Goal: Task Accomplishment & Management: Use online tool/utility

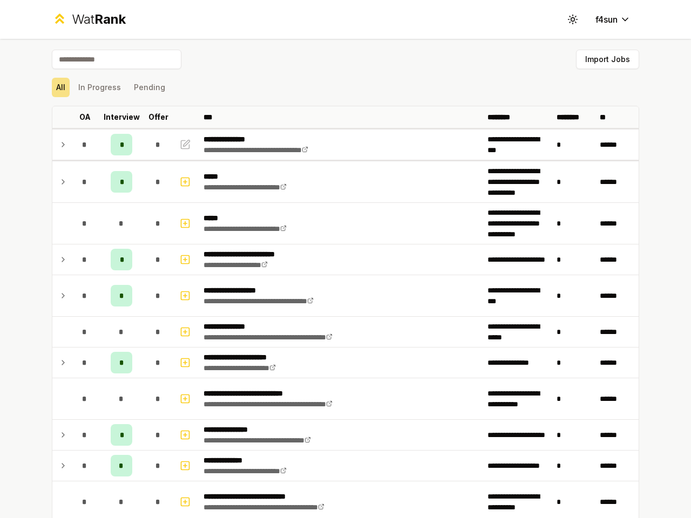
click at [568, 19] on icon at bounding box center [572, 19] width 10 height 10
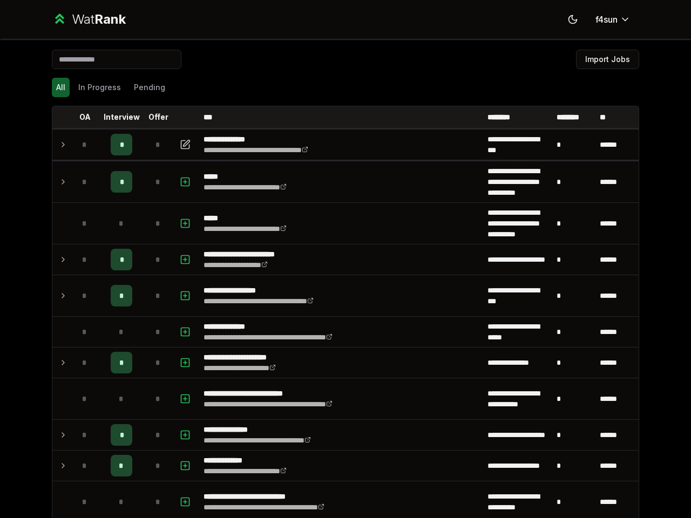
click at [602, 59] on button "Import Jobs" at bounding box center [607, 59] width 63 height 19
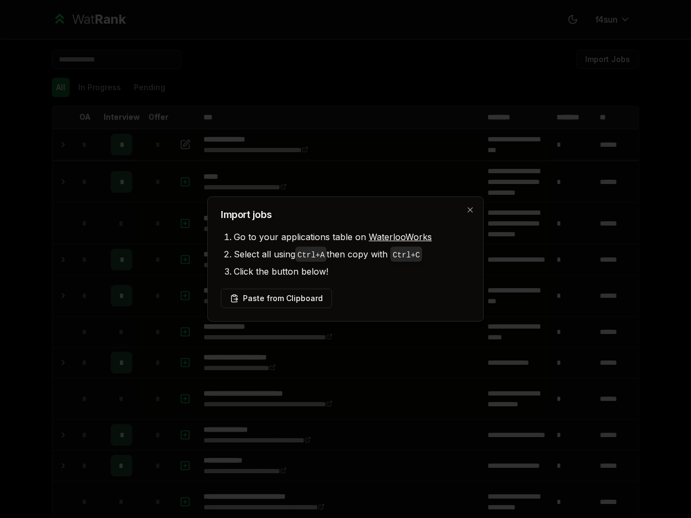
click at [56, 87] on div at bounding box center [345, 259] width 691 height 518
click at [95, 87] on div at bounding box center [345, 259] width 691 height 518
click at [145, 87] on button "Pending" at bounding box center [149, 87] width 40 height 19
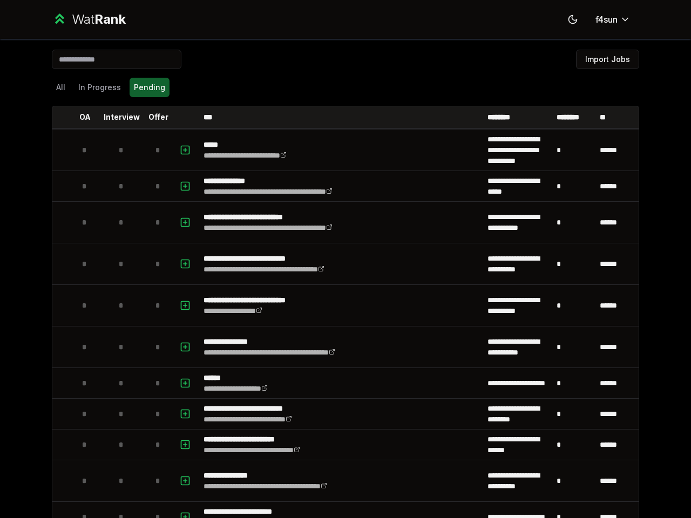
click at [57, 117] on th at bounding box center [60, 117] width 17 height 22
click at [80, 117] on p "OA" at bounding box center [84, 117] width 11 height 11
click at [117, 117] on p "Interview" at bounding box center [122, 117] width 36 height 11
click at [154, 117] on p "Offer" at bounding box center [158, 117] width 20 height 11
click at [182, 117] on th at bounding box center [186, 117] width 26 height 22
